Goal: Use online tool/utility: Utilize a website feature to perform a specific function

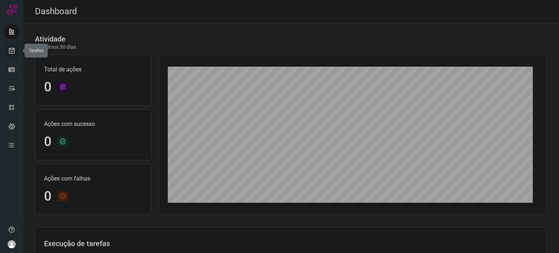
click at [14, 53] on icon at bounding box center [12, 50] width 8 height 7
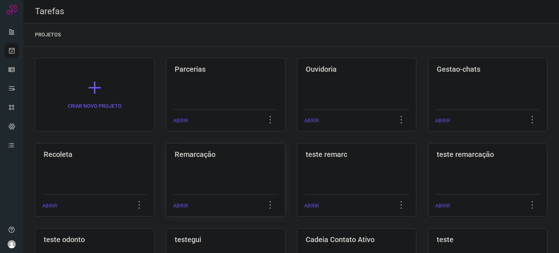
click at [270, 162] on div "Remarcação ABRIR" at bounding box center [225, 180] width 119 height 74
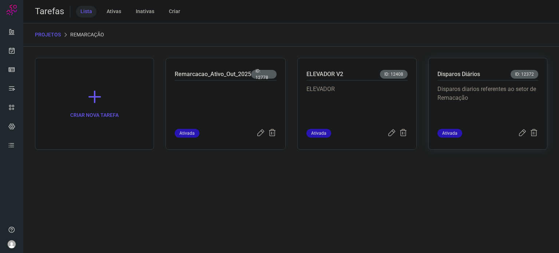
click at [460, 102] on p "Disparos diarios referentes ao setor de Remacação" at bounding box center [487, 103] width 101 height 36
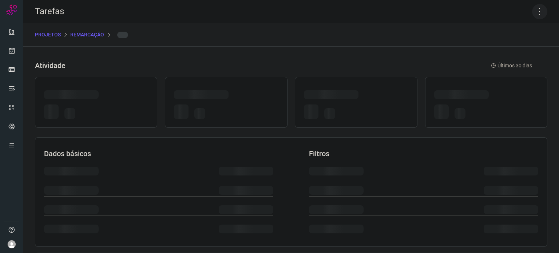
click at [533, 7] on icon at bounding box center [539, 11] width 15 height 15
click at [535, 12] on icon at bounding box center [539, 11] width 15 height 15
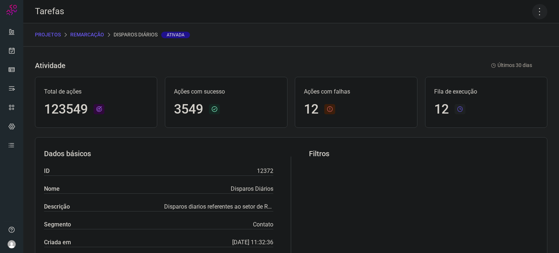
click at [533, 15] on icon at bounding box center [539, 11] width 15 height 15
click at [492, 48] on li "Executar" at bounding box center [508, 48] width 66 height 12
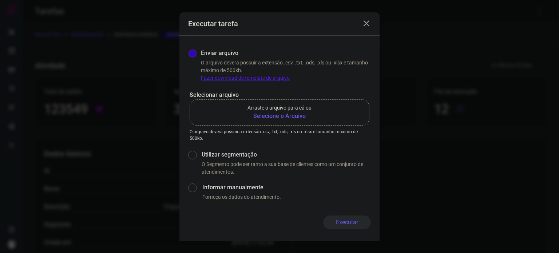
click at [273, 119] on b "Selecione o Arquivo" at bounding box center [279, 116] width 64 height 9
click at [0, 0] on input "Arraste o arquivo para cá ou Selecione o Arquivo" at bounding box center [0, 0] width 0 height 0
click at [289, 117] on b "Selecione o Arquivo" at bounding box center [279, 116] width 64 height 9
click at [0, 0] on input "Arraste o arquivo para cá ou Selecione o Arquivo" at bounding box center [0, 0] width 0 height 0
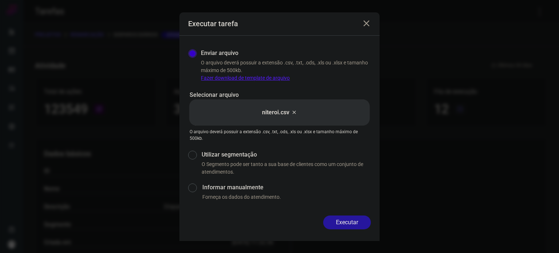
click at [346, 226] on button "Executar" at bounding box center [347, 222] width 48 height 14
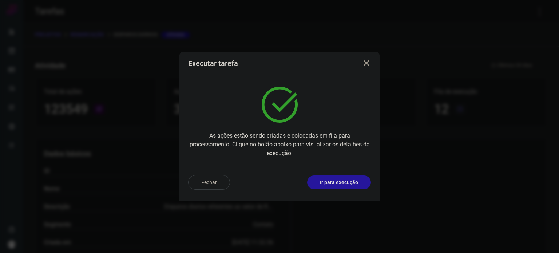
click at [355, 184] on p "Ir para execução" at bounding box center [339, 183] width 38 height 8
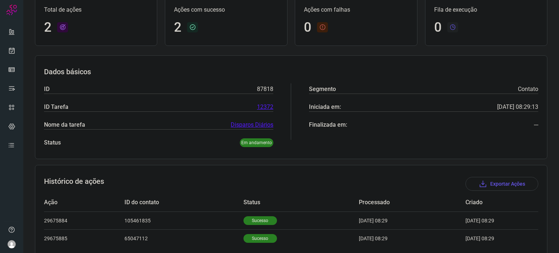
scroll to position [82, 0]
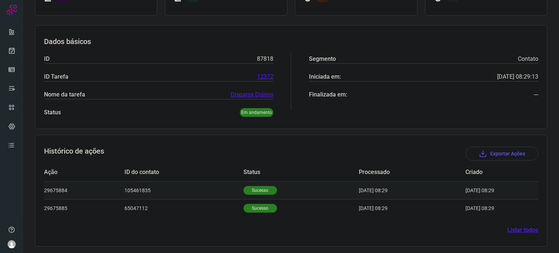
click at [256, 191] on p "Sucesso" at bounding box center [259, 190] width 33 height 9
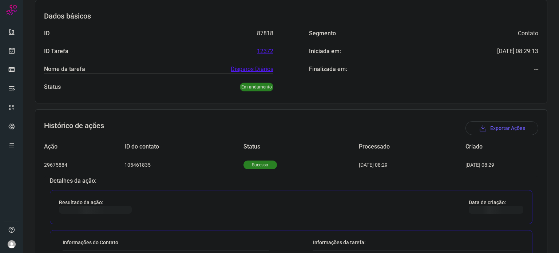
scroll to position [228, 0]
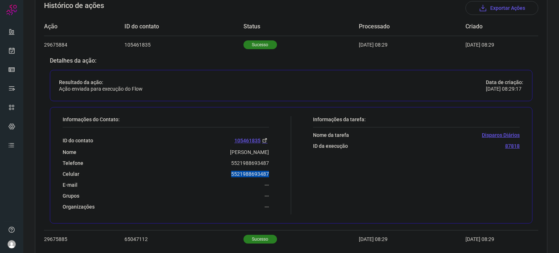
drag, startPoint x: 225, startPoint y: 171, endPoint x: 277, endPoint y: 175, distance: 51.4
click at [277, 175] on div "Informações do Contato: ID do contato 105461835 Nome [PERSON_NAME] Telefone 552…" at bounding box center [175, 165] width 232 height 98
copy p "5521988693487"
